Goal: Register for event/course

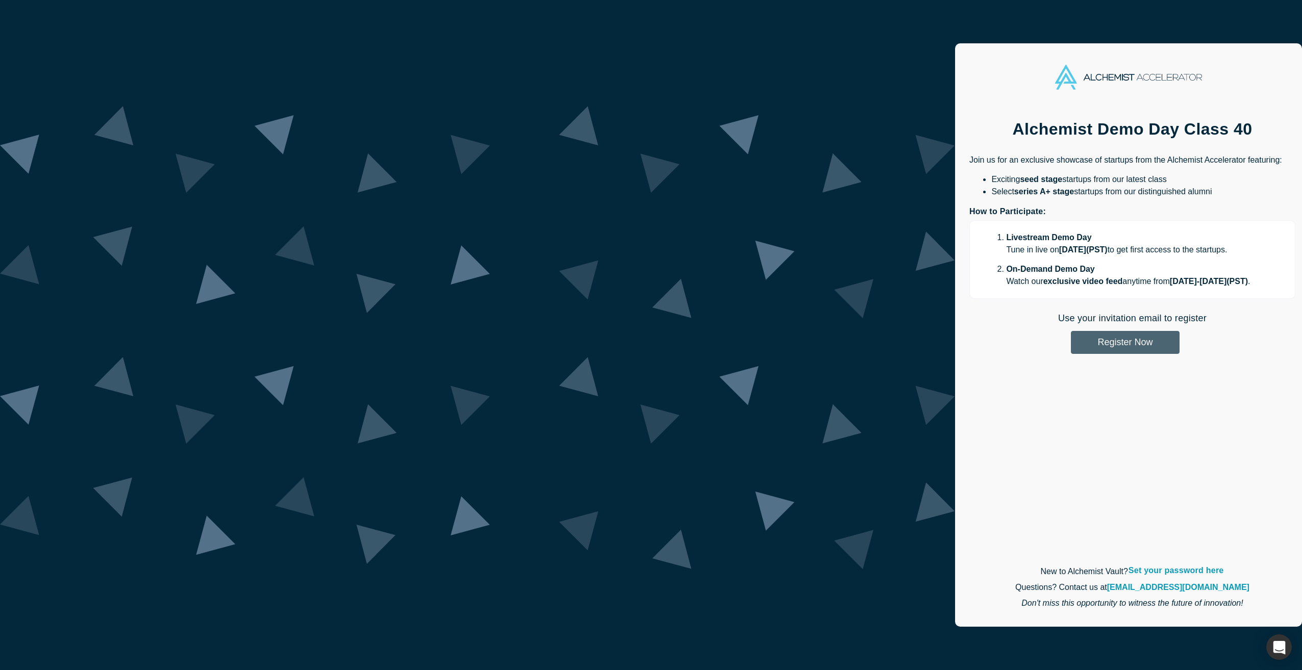
click at [1071, 343] on button "Register Now" at bounding box center [1125, 342] width 109 height 23
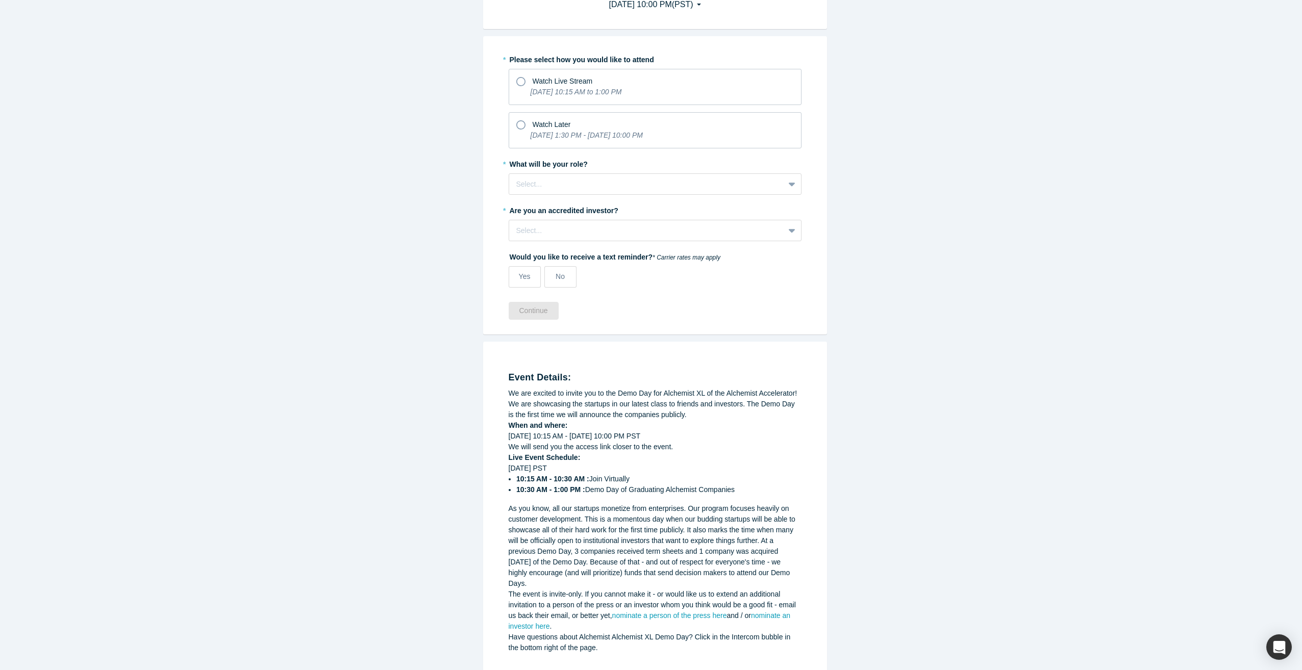
scroll to position [85, 0]
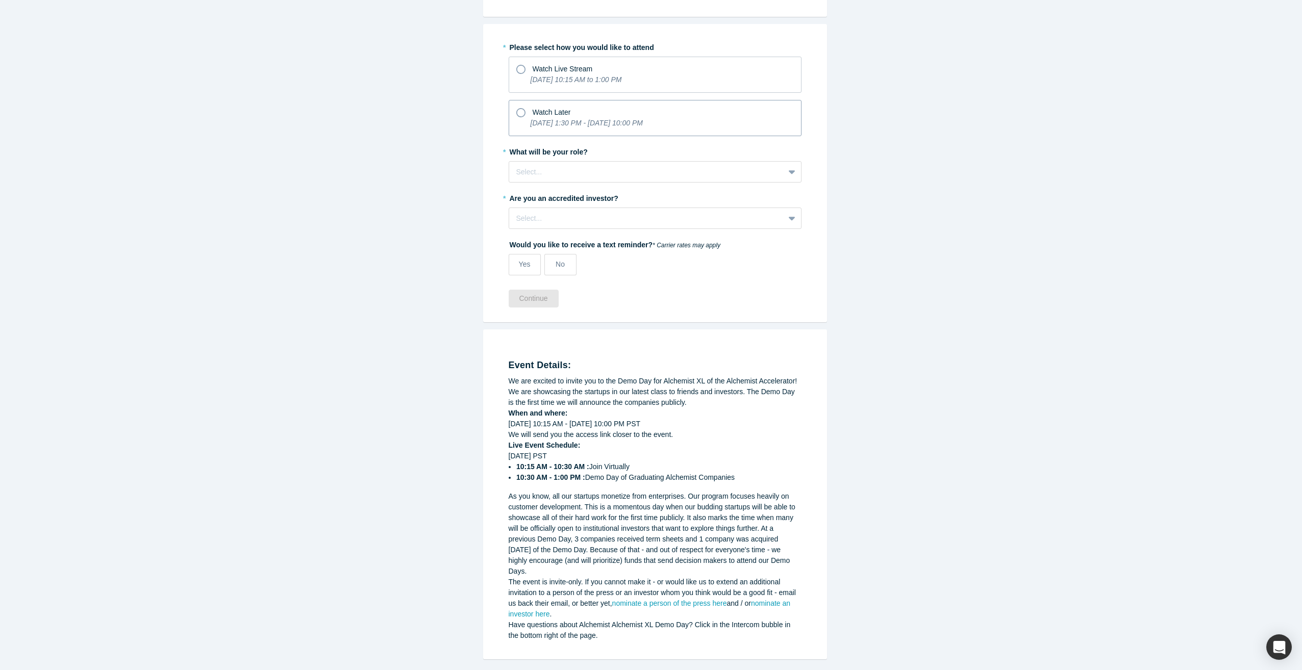
click at [531, 125] on icon "[DATE] 1:30 PM - [DATE] 10:00 PM" at bounding box center [587, 123] width 112 height 8
click at [0, 0] on input "Watch Later [DATE] 1:30 PM - [DATE] 10:00 PM" at bounding box center [0, 0] width 0 height 0
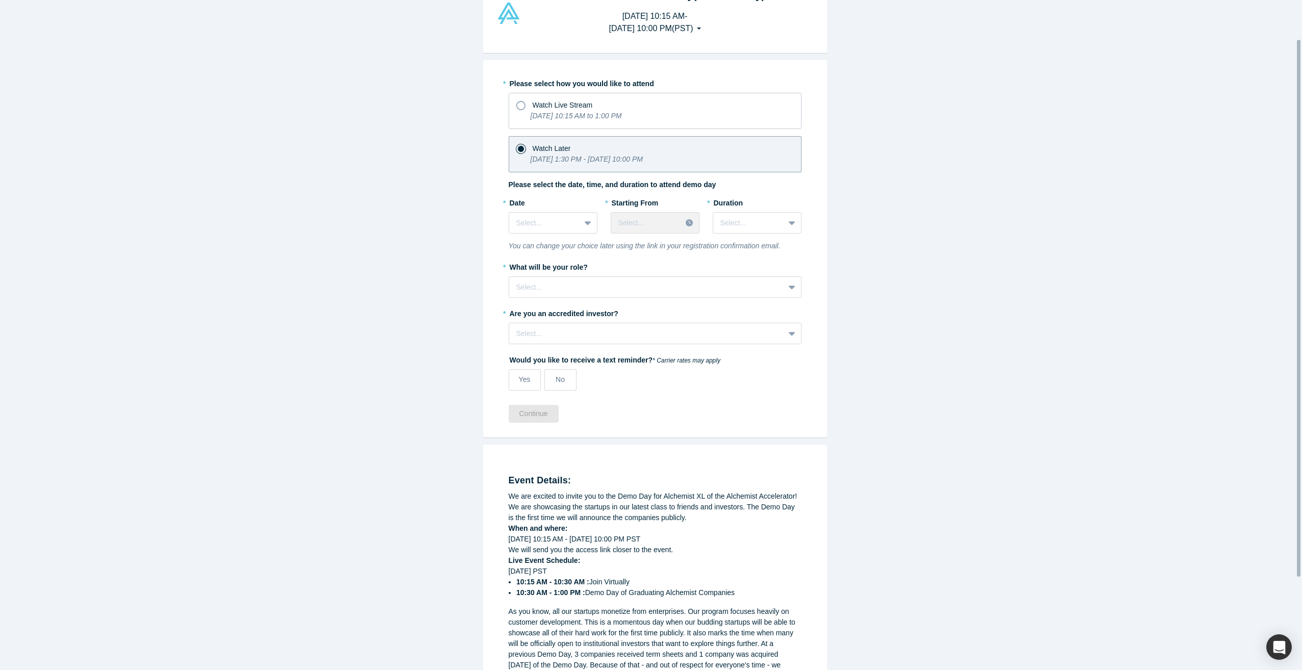
scroll to position [48, 0]
click at [533, 109] on span "Watch Live Stream" at bounding box center [563, 106] width 60 height 8
click at [0, 0] on input "Watch Live Stream [DATE] 10:15 AM to 1:00 PM" at bounding box center [0, 0] width 0 height 0
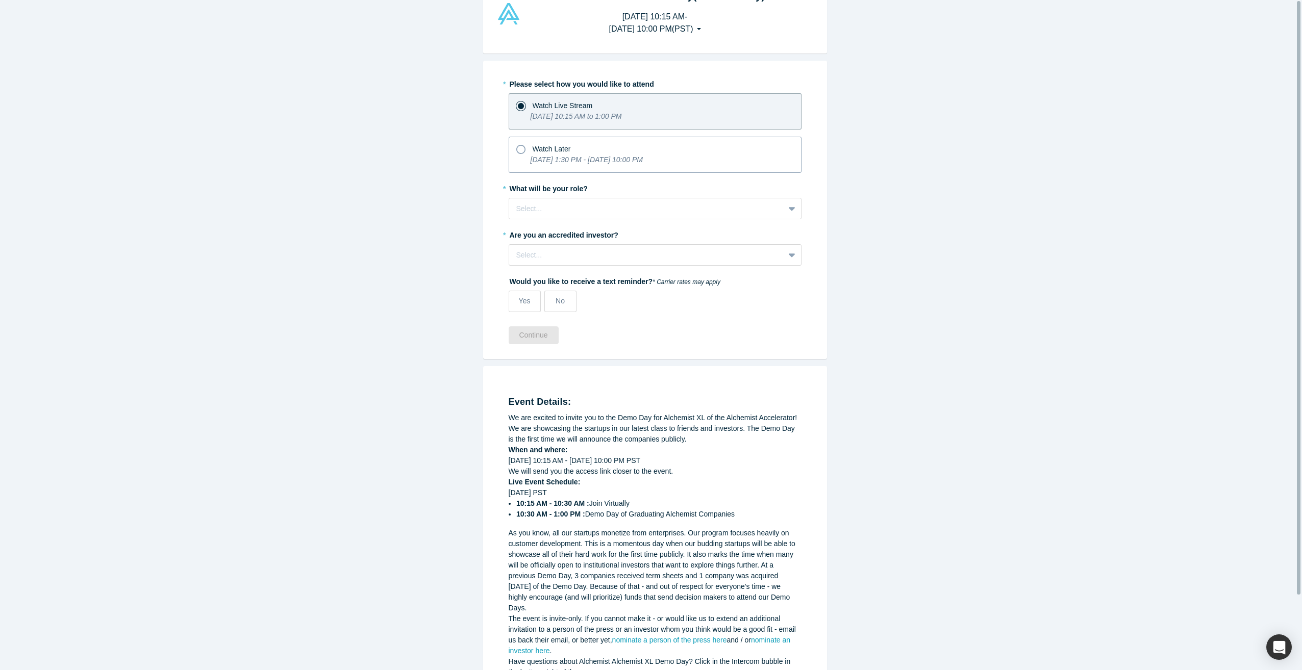
scroll to position [0, 0]
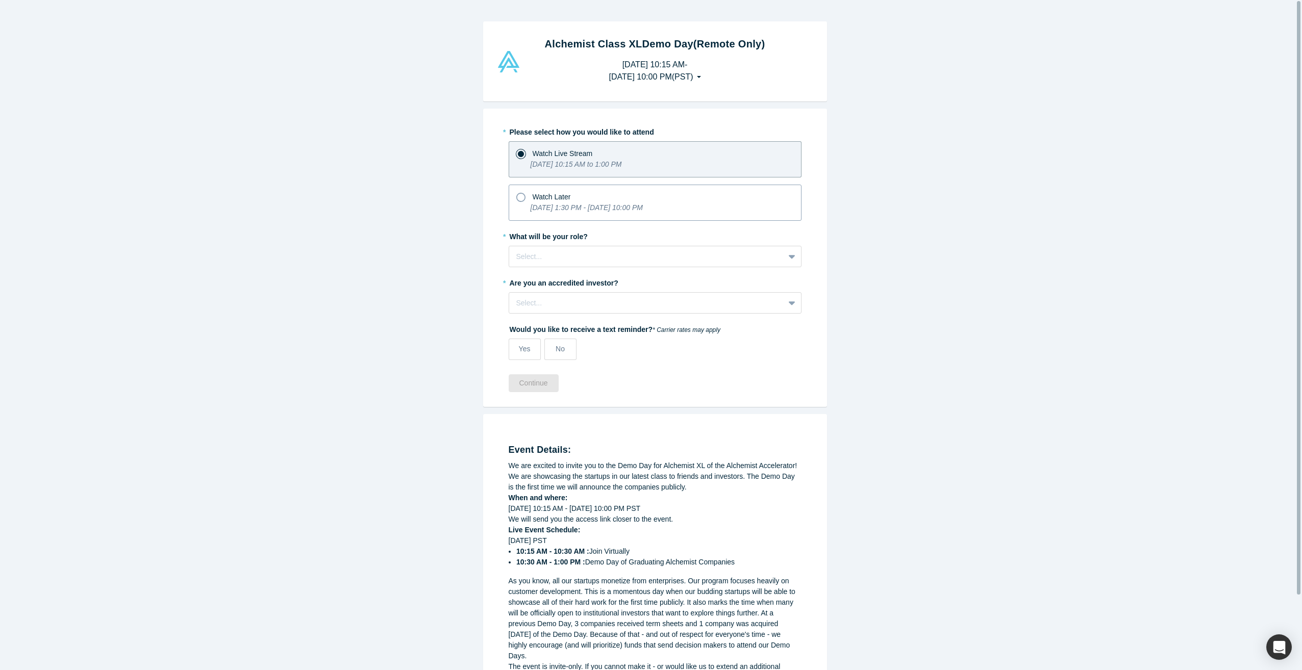
click at [533, 200] on span "Watch Later" at bounding box center [552, 197] width 38 height 8
click at [0, 0] on input "Watch Later [DATE] 1:30 PM - [DATE] 10:00 PM" at bounding box center [0, 0] width 0 height 0
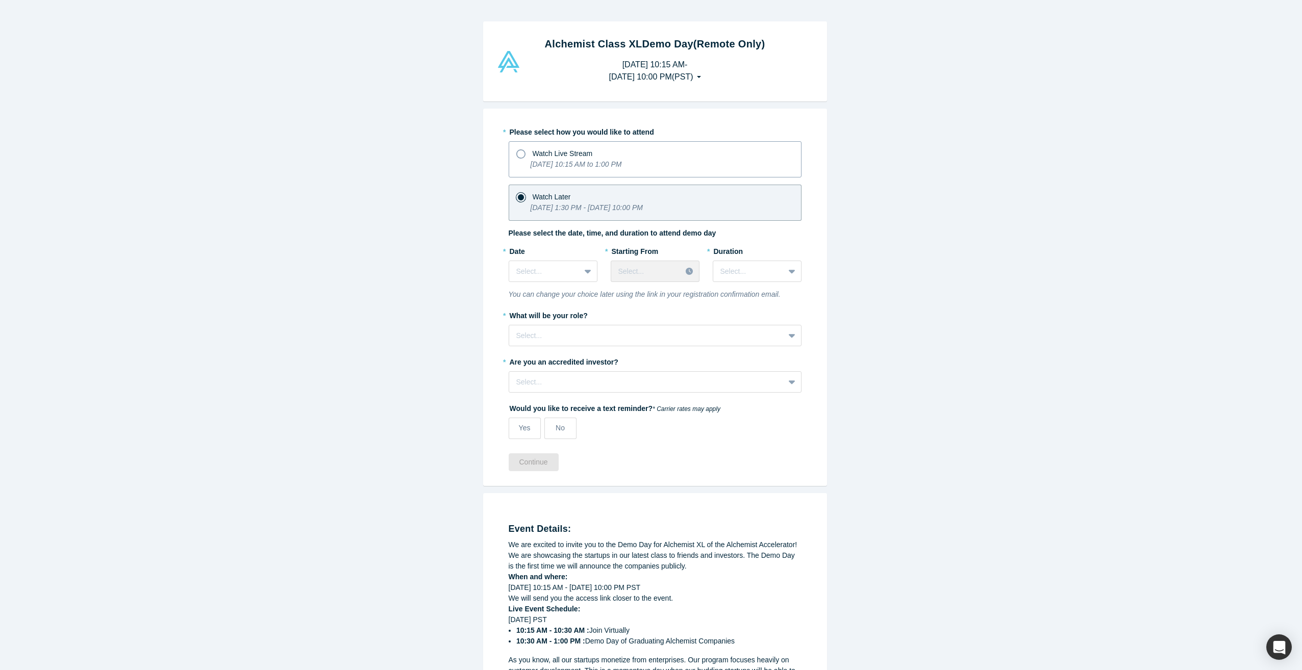
click at [536, 166] on icon "[DATE] 10:15 AM to 1:00 PM" at bounding box center [576, 164] width 91 height 8
click at [0, 0] on input "Watch Live Stream [DATE] 10:15 AM to 1:00 PM" at bounding box center [0, 0] width 0 height 0
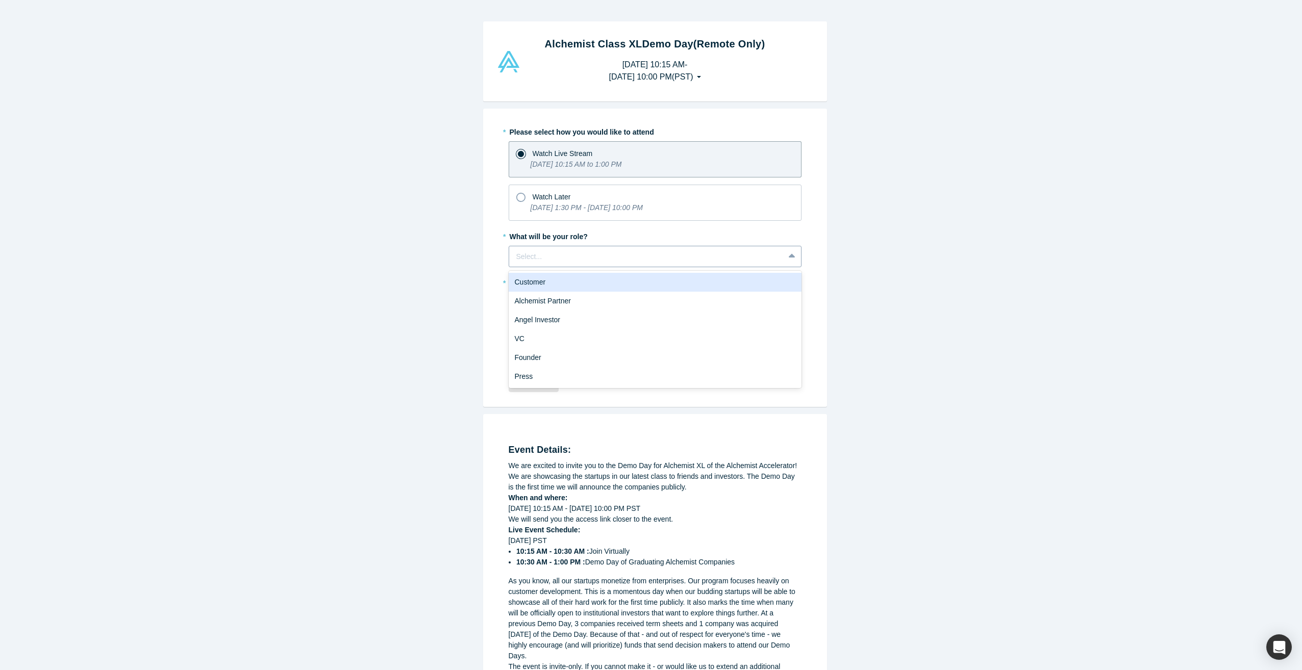
click at [539, 258] on div at bounding box center [646, 256] width 261 height 13
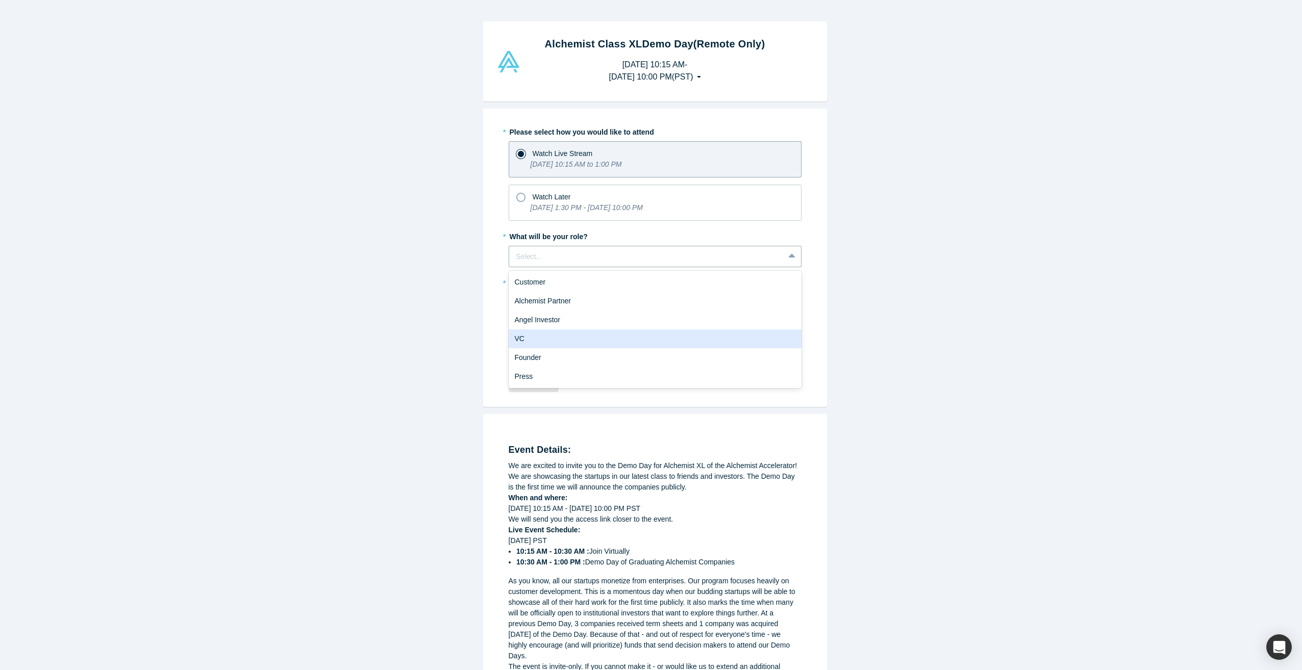
click at [528, 337] on div "VC" at bounding box center [655, 339] width 293 height 19
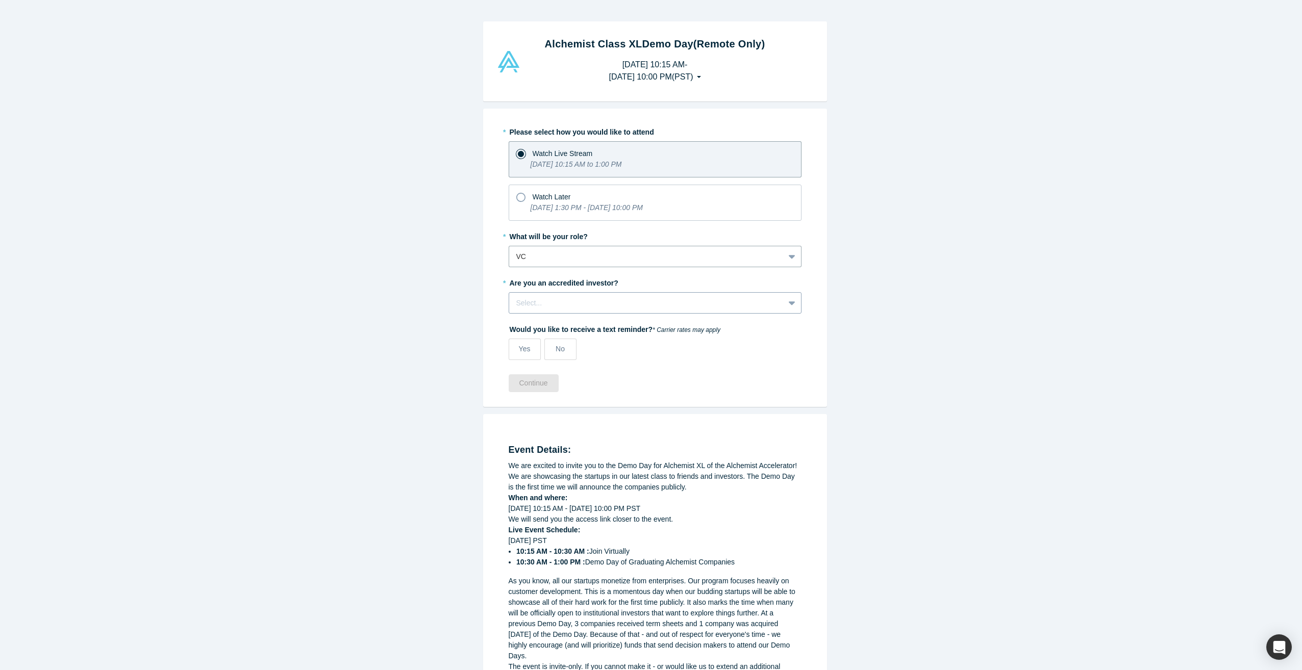
click at [523, 308] on div "Select..." at bounding box center [646, 303] width 261 height 11
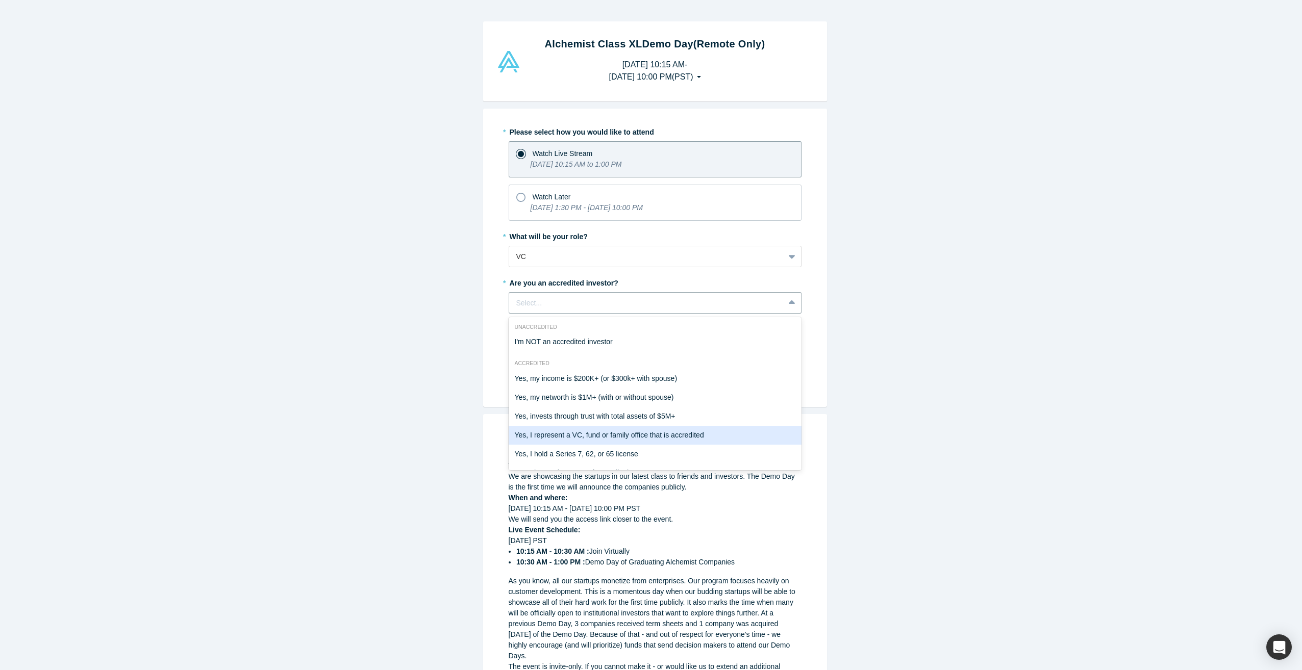
click at [553, 436] on div "Yes, I represent a VC, fund or family office that is accredited" at bounding box center [655, 435] width 293 height 19
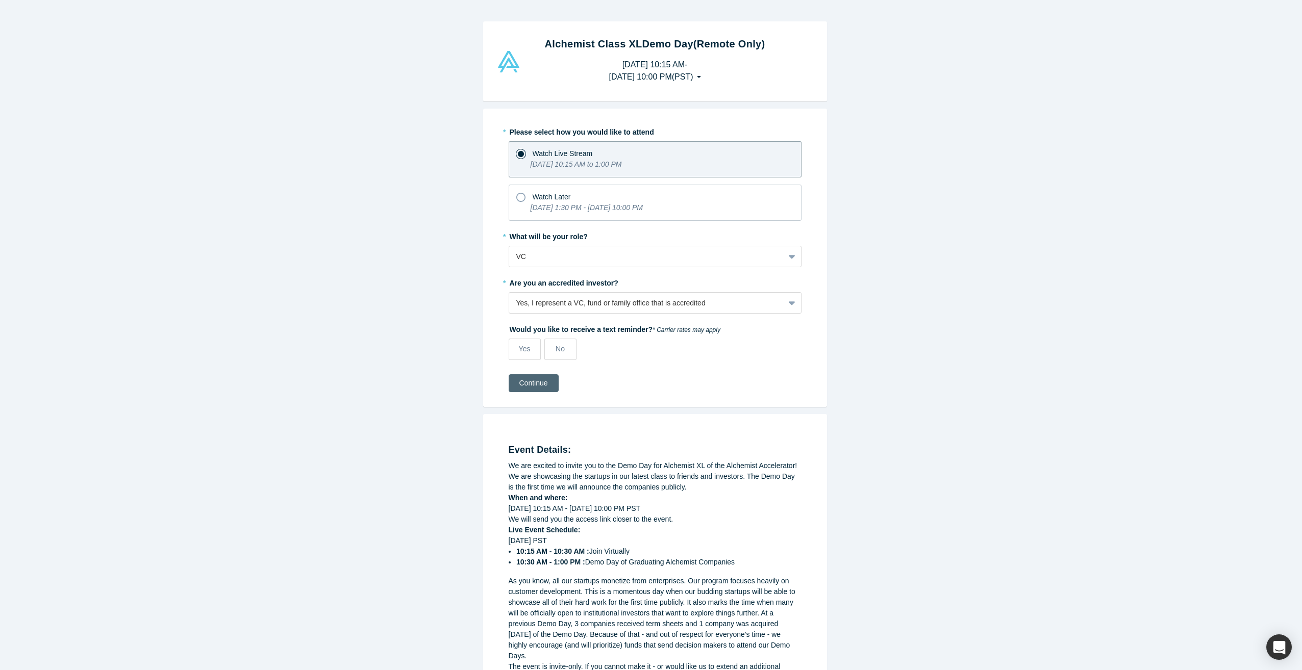
click at [529, 391] on button "Continue" at bounding box center [534, 383] width 50 height 18
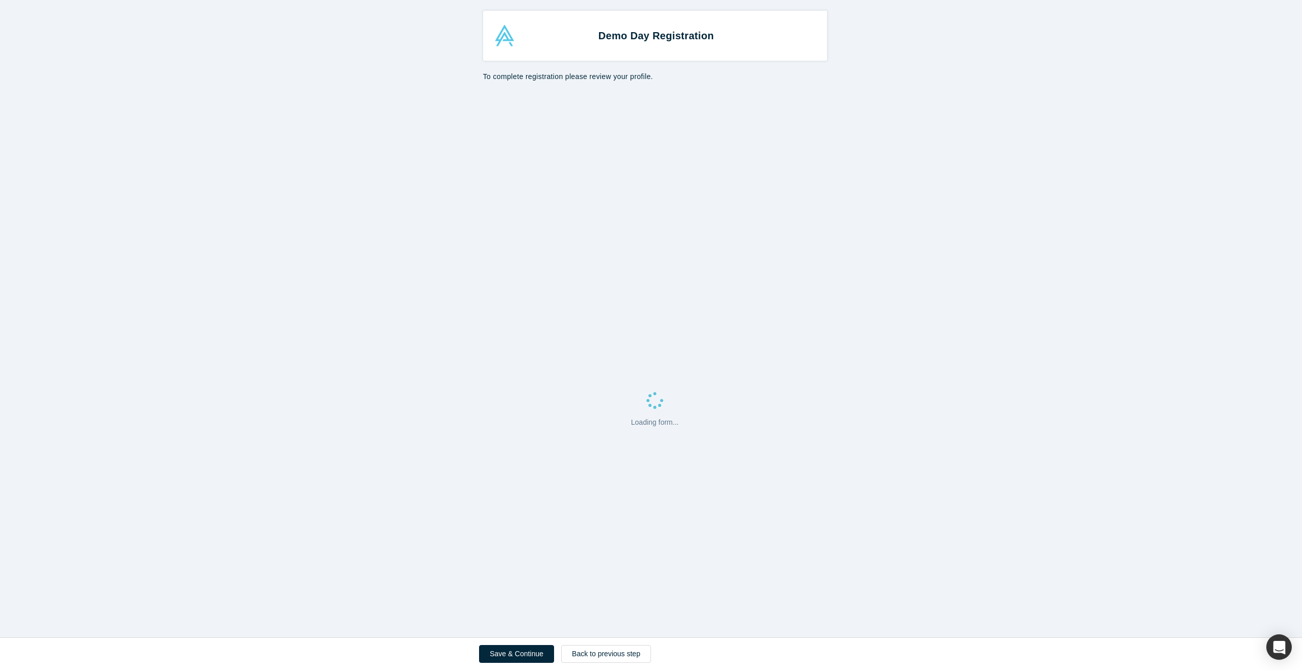
select select "US"
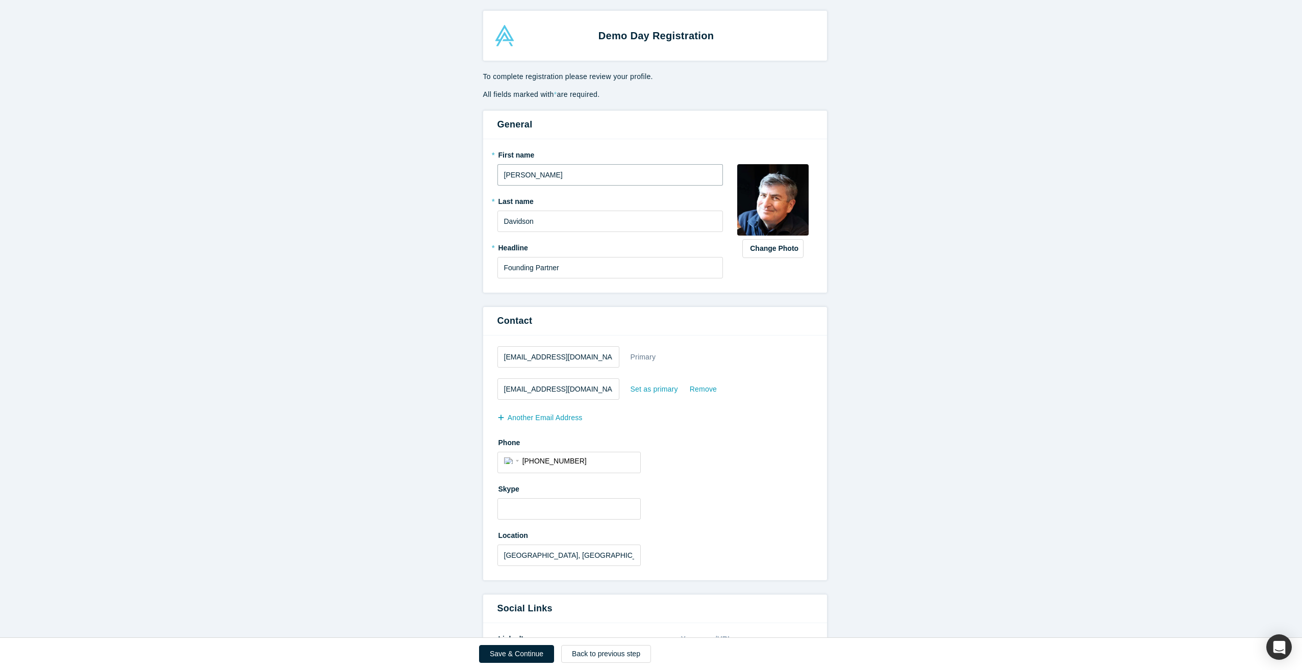
click at [525, 180] on input "[PERSON_NAME]" at bounding box center [610, 174] width 226 height 21
type input "Moodi"
click at [455, 212] on form "All fields marked with * are required. General * First name Moodi * Last name […" at bounding box center [654, 502] width 1309 height 827
click at [511, 220] on input "Davidson" at bounding box center [610, 221] width 226 height 21
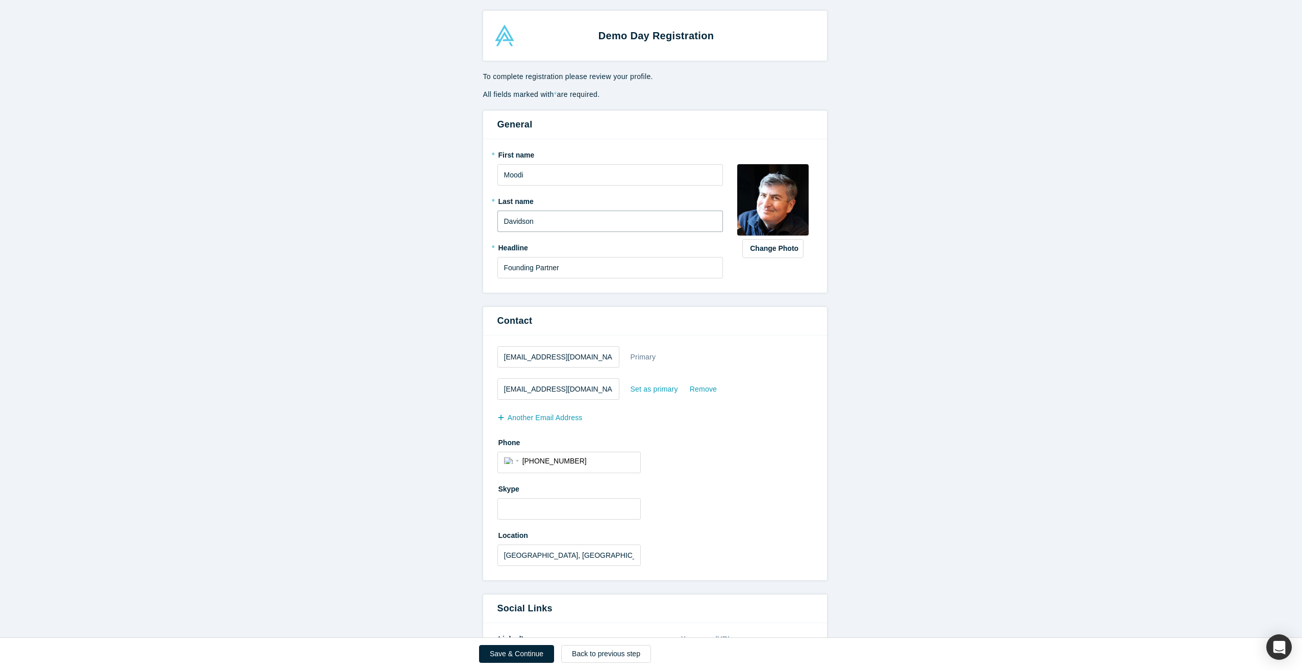
click at [511, 220] on input "Davidson" at bounding box center [610, 221] width 226 height 21
type input "Odat"
click at [461, 276] on form "All fields marked with * are required. General * First name Moodi * Last name O…" at bounding box center [654, 502] width 1309 height 827
click at [511, 271] on input "Founding Partner" at bounding box center [610, 267] width 226 height 21
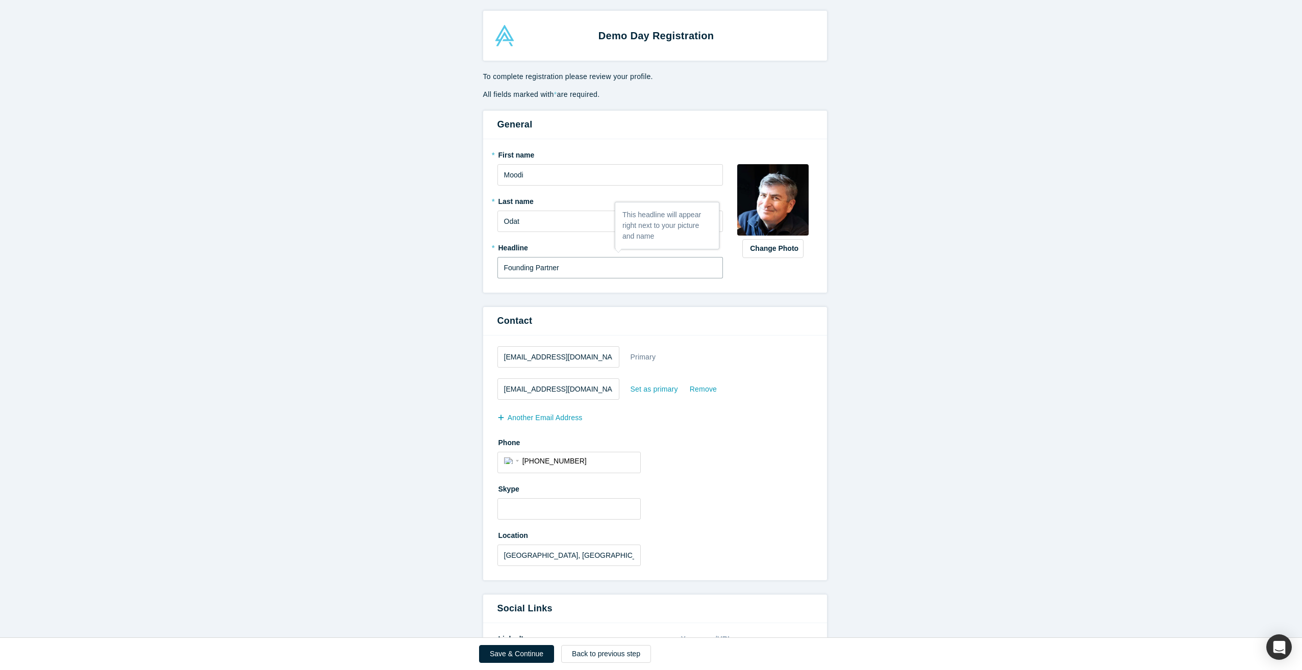
click at [511, 271] on input "Founding Partner" at bounding box center [610, 267] width 226 height 21
type input "Investor"
click at [446, 297] on form "All fields marked with * are required. General * First name Moodi * Last name O…" at bounding box center [654, 502] width 1309 height 827
click at [516, 358] on input "[EMAIL_ADDRESS][DOMAIN_NAME]" at bounding box center [558, 356] width 122 height 21
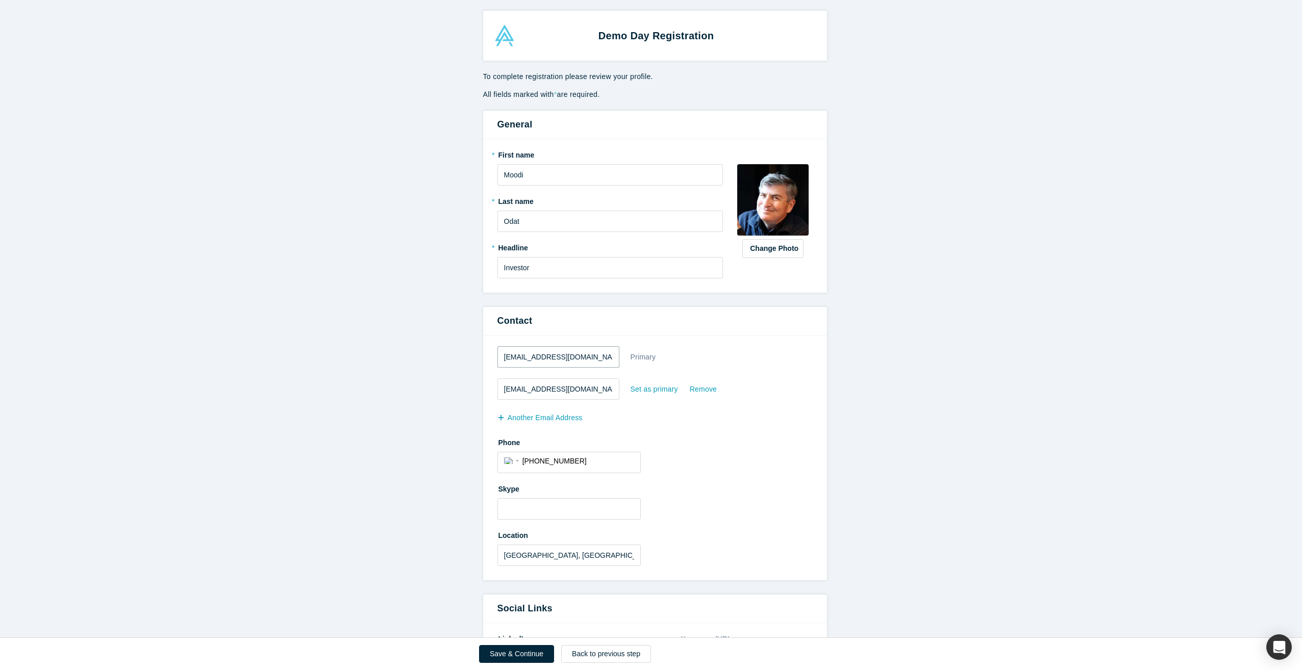
click at [516, 358] on input "[EMAIL_ADDRESS][DOMAIN_NAME]" at bounding box center [558, 356] width 122 height 21
type input "[EMAIL_ADDRESS][DOMAIN_NAME]"
click at [424, 401] on form "All fields marked with * are required. General * First name Moodi * Last name O…" at bounding box center [654, 502] width 1309 height 827
click at [505, 390] on input "[EMAIL_ADDRESS][DOMAIN_NAME]" at bounding box center [558, 389] width 122 height 21
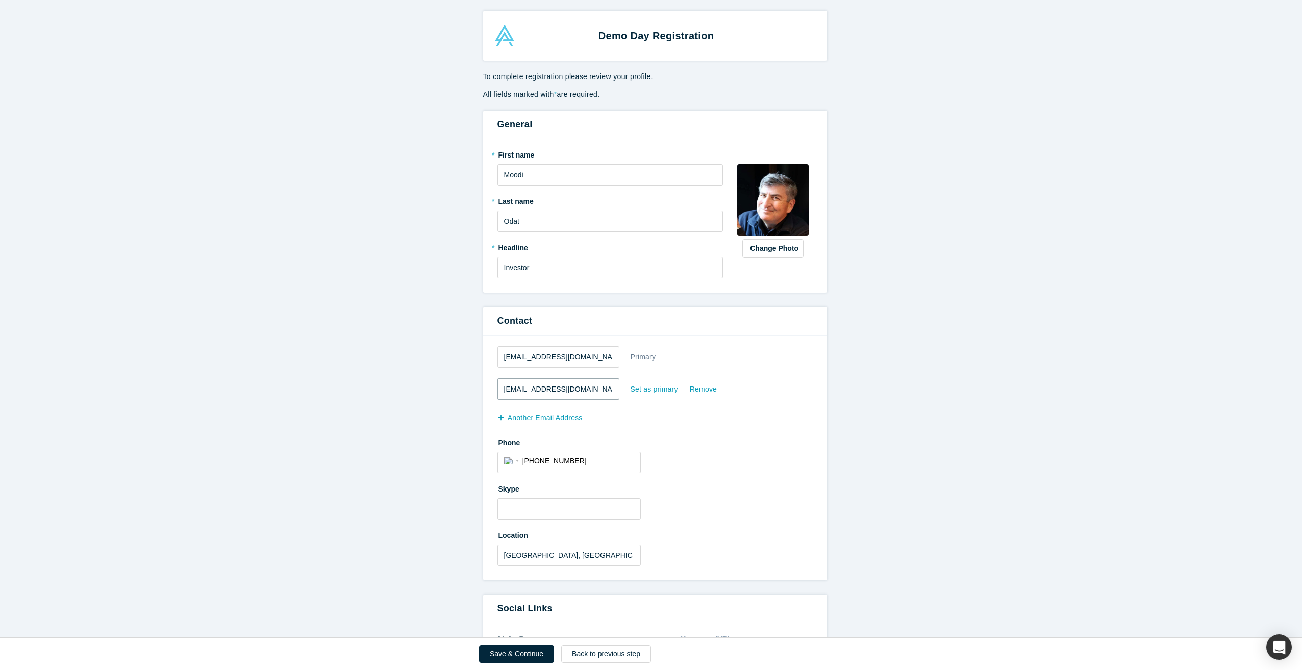
click at [505, 390] on input "[EMAIL_ADDRESS][DOMAIN_NAME]" at bounding box center [558, 389] width 122 height 21
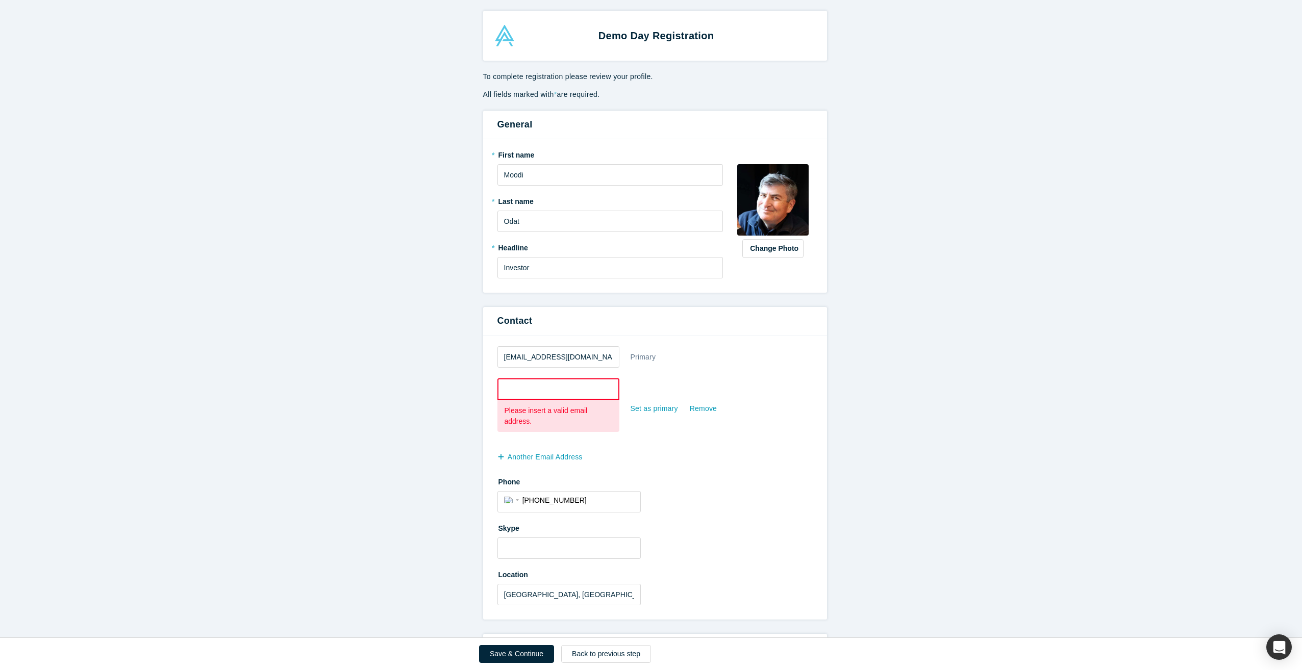
click at [428, 435] on form "All fields marked with * are required. General * First name Moodi * Last name O…" at bounding box center [654, 522] width 1309 height 866
click at [691, 410] on div "Remove" at bounding box center [703, 409] width 28 height 18
click at [0, 0] on input "Remove" at bounding box center [0, 0] width 0 height 0
click at [559, 505] on input "[PHONE_NUMBER]" at bounding box center [578, 500] width 112 height 15
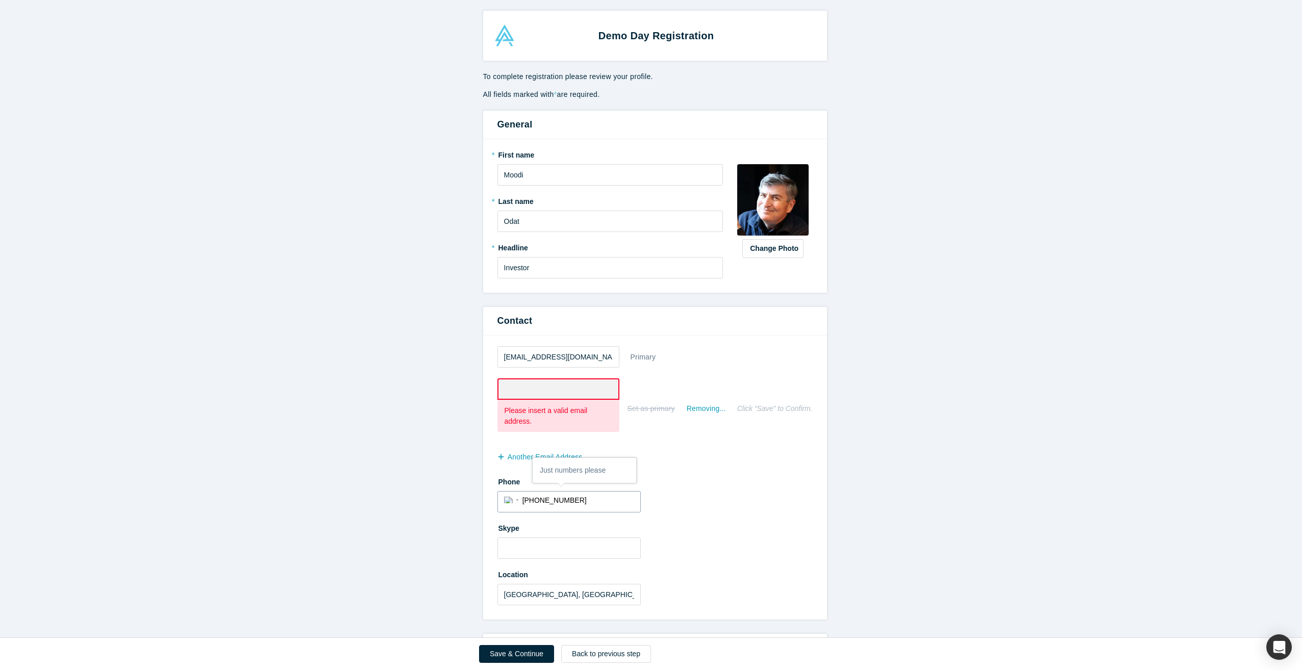
click at [559, 505] on input "[PHONE_NUMBER]" at bounding box center [578, 500] width 112 height 15
type input "[PHONE_NUMBER]"
click at [420, 532] on form "All fields marked with * are required. General * First name Moodi * Last name O…" at bounding box center [654, 522] width 1309 height 866
